Goal: Task Accomplishment & Management: Manage account settings

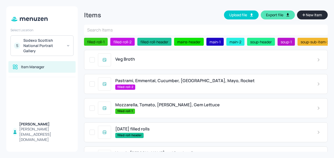
scroll to position [91, 0]
click at [153, 59] on div "Veg Broth" at bounding box center [211, 59] width 193 height 5
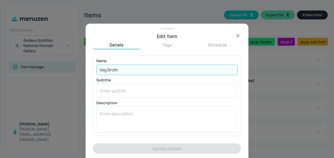
drag, startPoint x: 112, startPoint y: 71, endPoint x: 84, endPoint y: 71, distance: 27.6
click at [84, 71] on div "Edit Item Details Tags Schedule Name Veg Broth ​ Subtitle x ​ Description x ​ P…" at bounding box center [167, 79] width 334 height 158
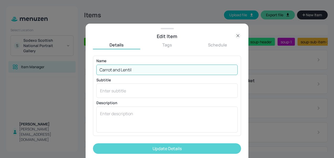
type input "Carrot and Lentil"
click at [164, 148] on button "Update Details" at bounding box center [167, 148] width 148 height 10
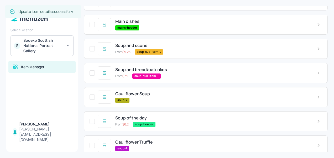
scroll to position [187, 0]
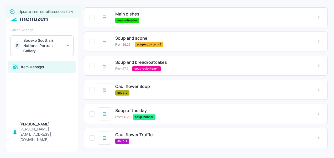
click at [131, 135] on span "Cauliflower Truffle" at bounding box center [134, 134] width 38 height 5
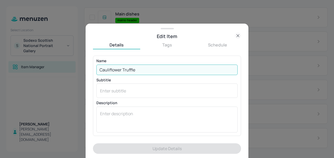
drag, startPoint x: 139, startPoint y: 70, endPoint x: 85, endPoint y: 66, distance: 54.2
click at [85, 66] on div "Edit Item Details Tags Schedule Name Cauliflower Truffle ​ Subtitle x ​ Descrip…" at bounding box center [167, 79] width 334 height 158
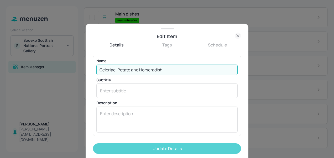
type input "Celeriac, Potato and Horseradish"
click at [163, 146] on button "Update Details" at bounding box center [167, 148] width 148 height 10
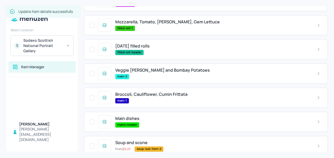
scroll to position [0, 0]
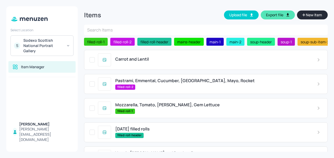
click at [144, 86] on div "filled-roll-2" at bounding box center [211, 87] width 193 height 5
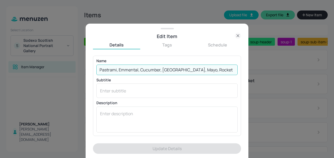
drag, startPoint x: 202, startPoint y: 70, endPoint x: 100, endPoint y: 69, distance: 102.4
click at [100, 69] on input "Pastrami, Emmental, Cucumber, [GEOGRAPHIC_DATA], Mayo, Rocket" at bounding box center [166, 70] width 141 height 10
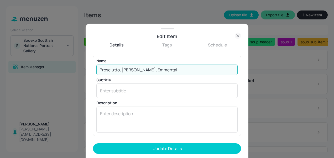
click at [157, 70] on input "Prosciutto, Mustard Mayo, Emmental" at bounding box center [166, 70] width 141 height 10
click at [167, 70] on input "Prosciutto, Mustard Mayo, Emmental" at bounding box center [166, 70] width 141 height 10
drag, startPoint x: 167, startPoint y: 70, endPoint x: 152, endPoint y: 68, distance: 15.4
click at [152, 68] on input "Prosciutto, Mustard Mayo, Emmental" at bounding box center [166, 70] width 141 height 10
click at [180, 69] on input "Prosciutto, Mustard Mayo, Emmental" at bounding box center [166, 70] width 141 height 10
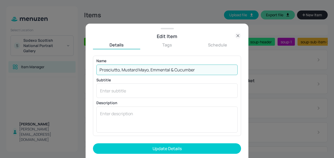
type input "Prosciutto, Mustard Mayo, Emmental & Cucumber"
drag, startPoint x: 202, startPoint y: 72, endPoint x: 95, endPoint y: 70, distance: 106.9
click at [95, 70] on div "Name Prosciutto, Mustard Mayo, Emmental & Cucumber ​ Subtitle x ​ Description x…" at bounding box center [167, 96] width 148 height 80
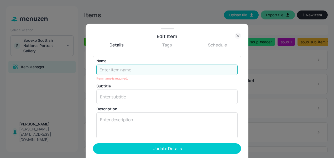
click at [237, 36] on icon at bounding box center [238, 36] width 6 height 6
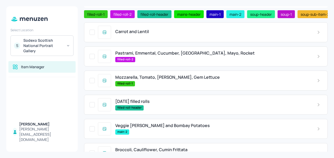
scroll to position [28, 0]
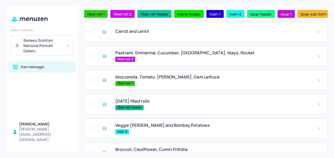
click at [169, 86] on div "filled-roll-1" at bounding box center [211, 83] width 193 height 5
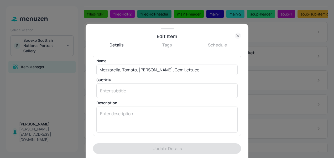
click at [239, 34] on icon at bounding box center [238, 36] width 6 height 6
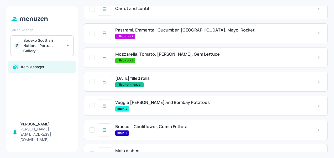
scroll to position [67, 0]
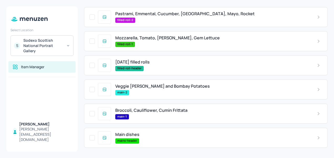
click at [169, 113] on span "Broccoli, Cauliflower, Cumin Frittata" at bounding box center [151, 110] width 72 height 5
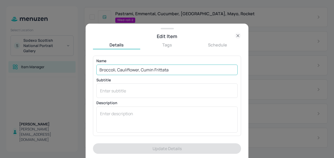
click at [141, 69] on input "Broccoli, Cauliflower, Cumin Frittata" at bounding box center [166, 70] width 141 height 10
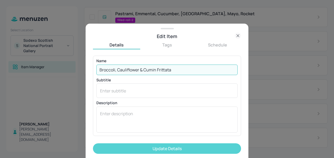
type input "Broccoli, Cauliflower & Cumin Frittata"
click at [171, 147] on button "Update Details" at bounding box center [167, 148] width 148 height 10
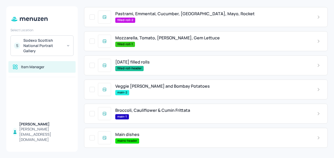
click at [172, 16] on span "Pastrami, Emmental, Cucumber, [GEOGRAPHIC_DATA], Mayo, Rocket" at bounding box center [184, 13] width 139 height 5
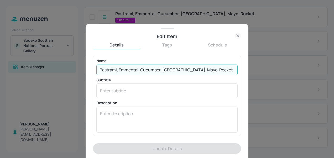
drag, startPoint x: 204, startPoint y: 70, endPoint x: 95, endPoint y: 68, distance: 108.7
click at [95, 68] on div "Name Pastrami, Emmental, Cucumber, Dijon, Mayo, Rocket ​ Subtitle x ​ Descripti…" at bounding box center [167, 96] width 148 height 80
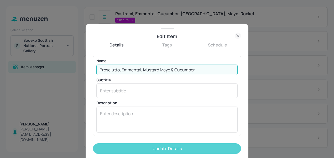
type input "Prosciutto, Emmental, Mustard Mayo & Cucumber"
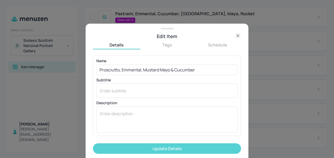
click at [178, 146] on button "Update Details" at bounding box center [167, 148] width 148 height 10
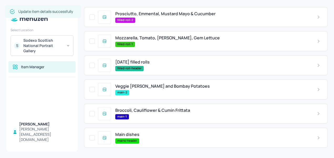
click at [157, 45] on div "filled-roll-1" at bounding box center [211, 44] width 193 height 5
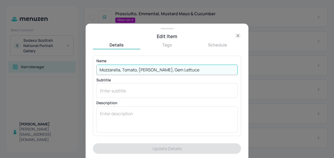
drag, startPoint x: 199, startPoint y: 71, endPoint x: 87, endPoint y: 70, distance: 112.6
click at [87, 70] on div "Edit Item Details Tags Schedule Name Mozzarella, Tomato, Basil Pesto, Gem Lettu…" at bounding box center [167, 91] width 163 height 134
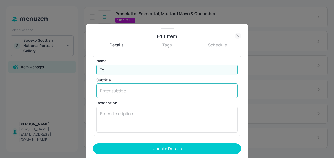
type input "T"
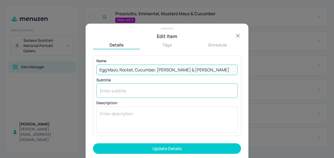
type input "Egg Mayo, Rocket, Cucumber, Tomato & Parsley"
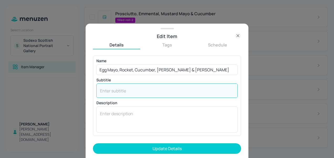
click at [146, 90] on textarea at bounding box center [167, 91] width 134 height 6
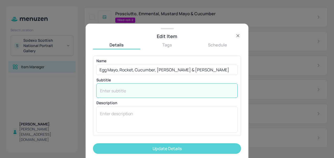
click at [163, 148] on button "Update Details" at bounding box center [167, 148] width 148 height 10
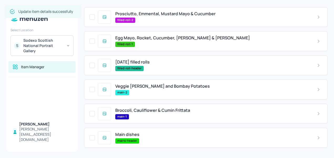
click at [154, 88] on span "Veggie [PERSON_NAME] and Bombay Potatoes" at bounding box center [162, 86] width 94 height 5
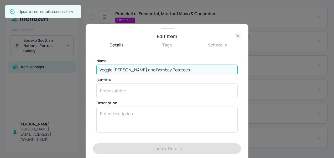
click at [132, 71] on input "Veggie [PERSON_NAME] and Bombay Potatoes" at bounding box center [166, 70] width 141 height 10
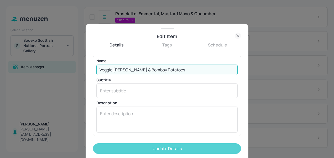
type input "Veggie Curry & Bombay Potatoes"
click at [150, 148] on button "Update Details" at bounding box center [167, 148] width 148 height 10
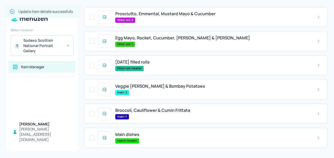
click at [142, 112] on span "Broccoli, Cauliflower & Cumin Frittata" at bounding box center [152, 110] width 75 height 5
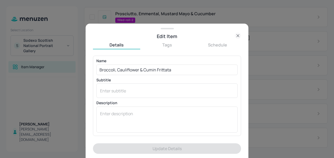
click at [236, 34] on icon at bounding box center [238, 36] width 6 height 6
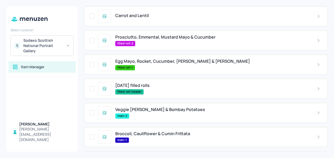
scroll to position [7, 0]
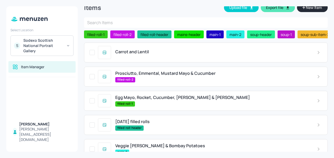
click at [142, 51] on span "Carrot and Lentil" at bounding box center [132, 51] width 34 height 5
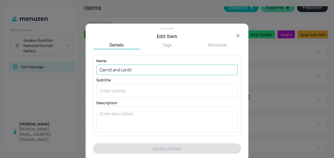
click at [122, 70] on input "Carrot and Lentil" at bounding box center [166, 70] width 141 height 10
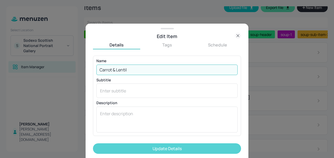
type input "Carrot & Lentil"
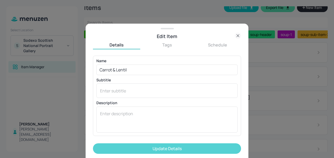
click at [169, 148] on button "Update Details" at bounding box center [167, 148] width 148 height 10
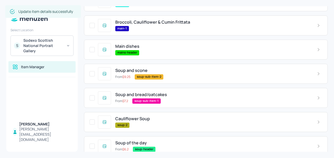
scroll to position [187, 0]
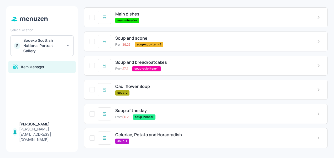
click at [165, 137] on div "Celeriac, Potato and Horseradish soup-1" at bounding box center [212, 137] width 202 height 11
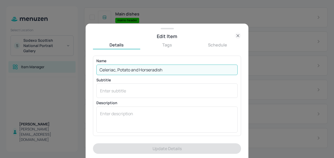
click at [138, 70] on input "Celeriac, Potato and Horseradish" at bounding box center [166, 70] width 141 height 10
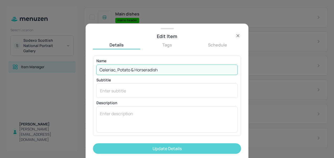
type input "Celeriac, Potato & Horseradish"
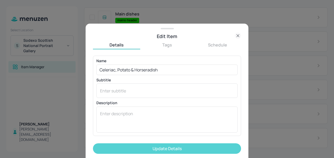
click at [167, 146] on button "Update Details" at bounding box center [167, 148] width 148 height 10
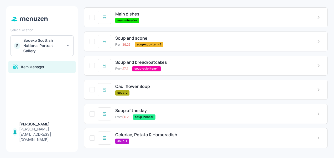
click at [331, 85] on div "Items Upload file Export file New Item ​ filled-roll-1 filled-roll-2 filled-rol…" at bounding box center [206, 79] width 256 height 158
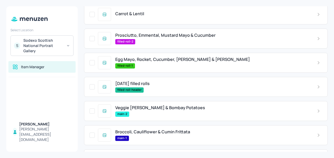
scroll to position [0, 0]
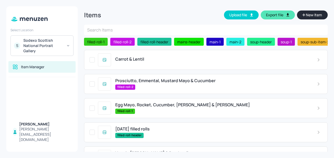
click at [328, 63] on div "Items Upload file Export file New Item ​ filled-roll-1 filled-roll-2 filled-rol…" at bounding box center [206, 79] width 256 height 158
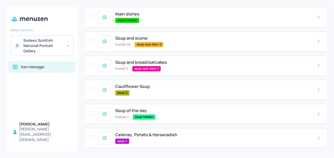
click at [330, 121] on div "Items Upload file Export file New Item ​ filled-roll-1 filled-roll-2 filled-rol…" at bounding box center [206, 79] width 256 height 158
